Goal: Task Accomplishment & Management: Use online tool/utility

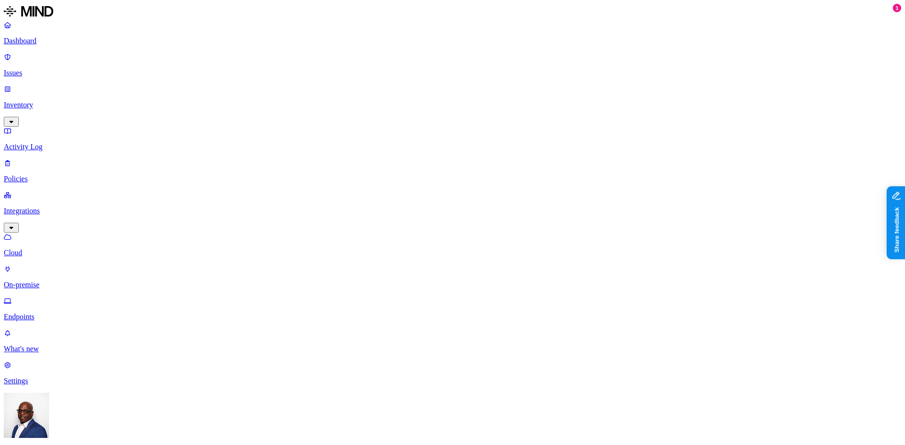
click at [55, 281] on p "On-premise" at bounding box center [452, 285] width 897 height 8
click at [52, 313] on p "Endpoints" at bounding box center [452, 317] width 897 height 8
click at [52, 281] on p "On-premise" at bounding box center [452, 285] width 897 height 8
click at [43, 313] on p "Endpoints" at bounding box center [452, 317] width 897 height 8
click at [57, 249] on p "Cloud" at bounding box center [452, 253] width 897 height 8
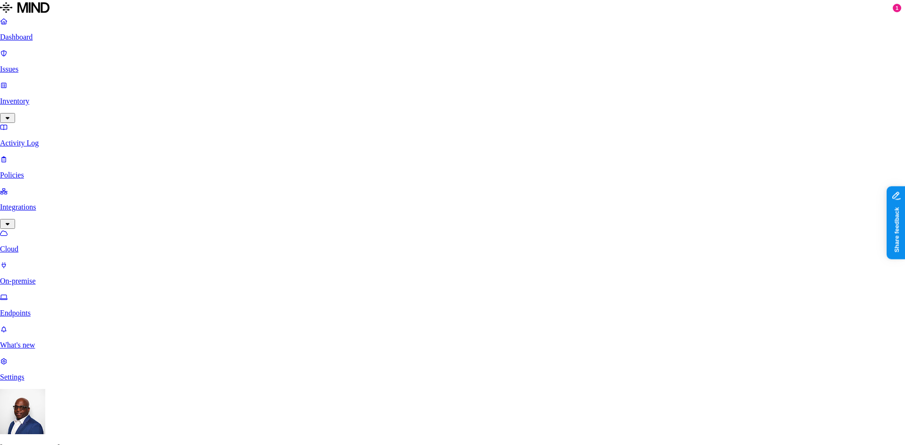
scroll to position [99, 0]
select select "tpt_01K2DFDX9DRHJZ6SMWMPN9N3RR"
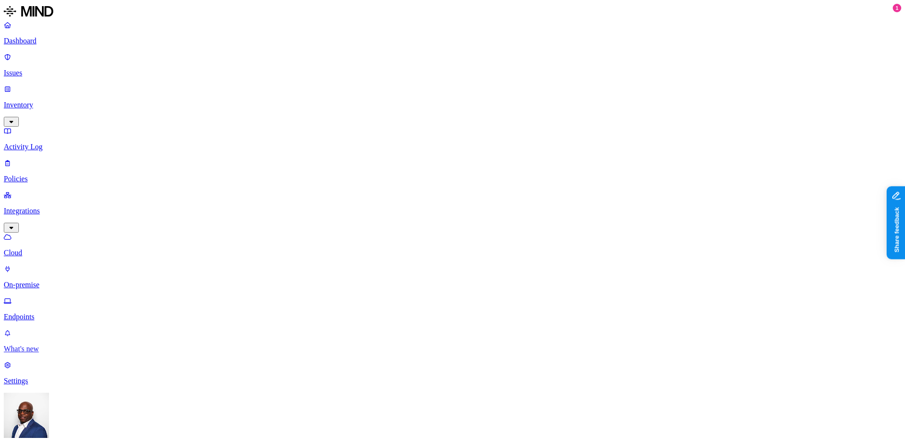
click at [893, 12] on div "1" at bounding box center [897, 8] width 8 height 8
